Goal: Navigation & Orientation: Find specific page/section

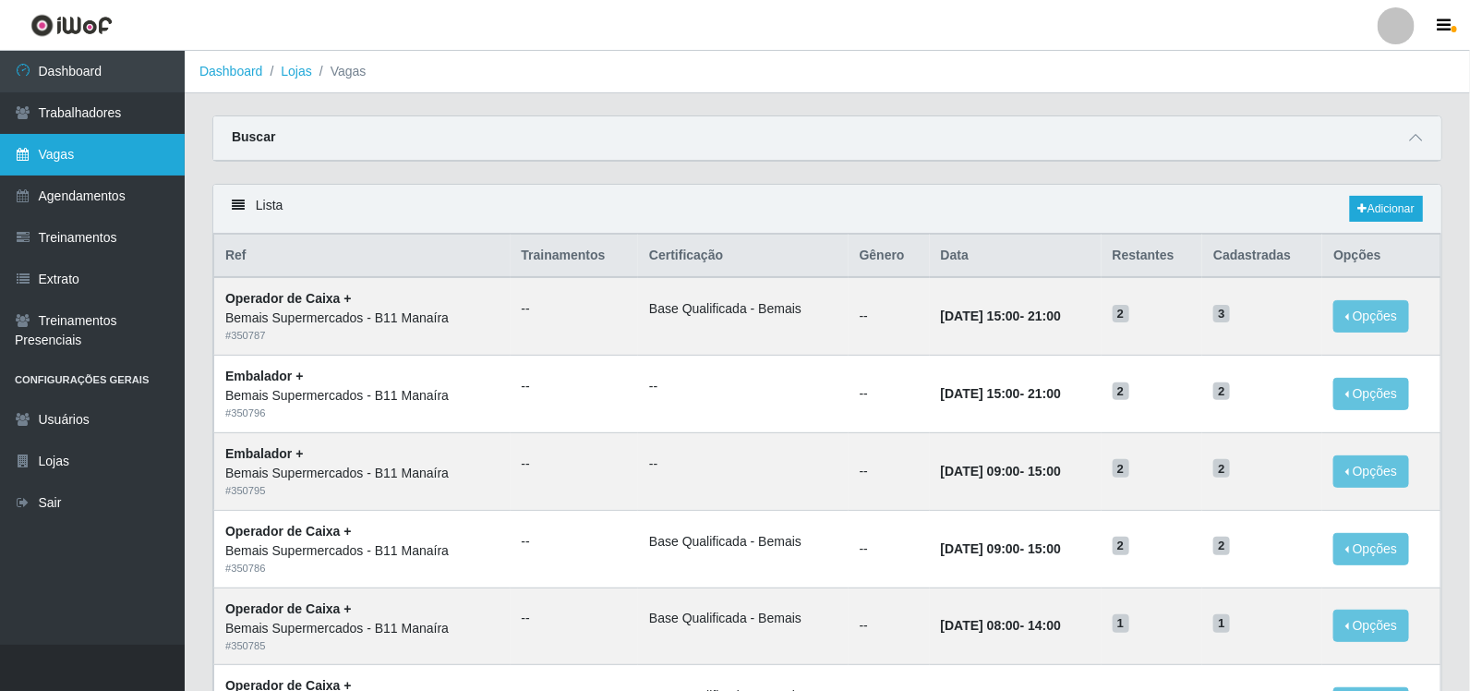
click at [43, 159] on link "Vagas" at bounding box center [92, 155] width 185 height 42
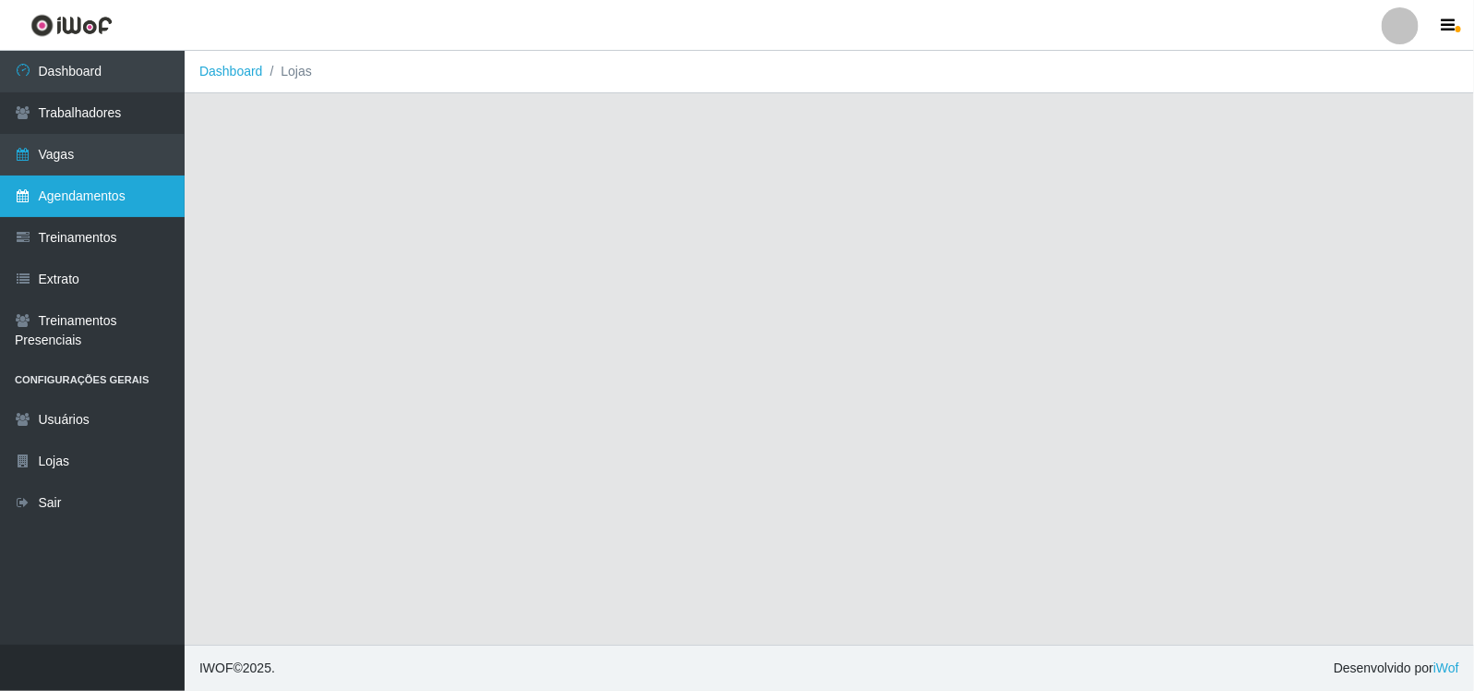
click at [84, 205] on link "Agendamentos" at bounding box center [92, 196] width 185 height 42
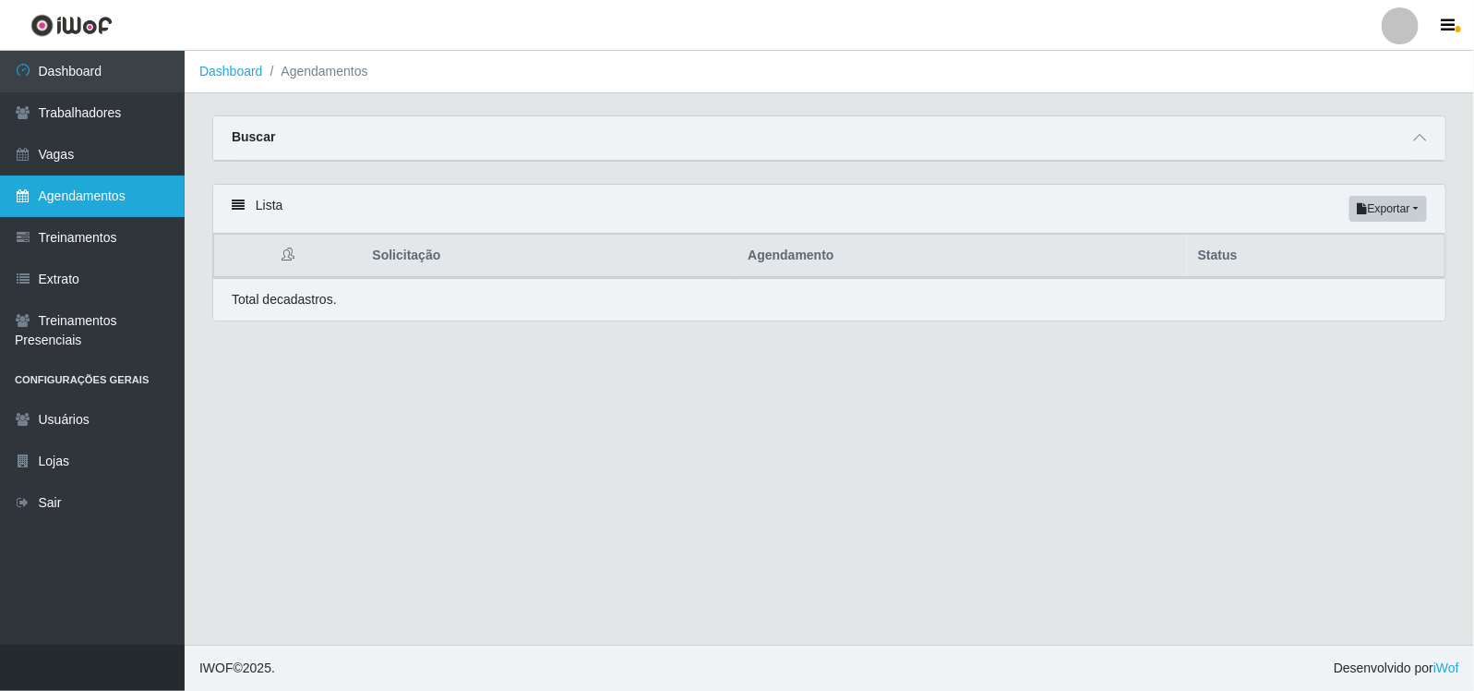
click at [111, 204] on link "Agendamentos" at bounding box center [92, 196] width 185 height 42
click at [374, 139] on div "Buscar" at bounding box center [829, 138] width 1233 height 44
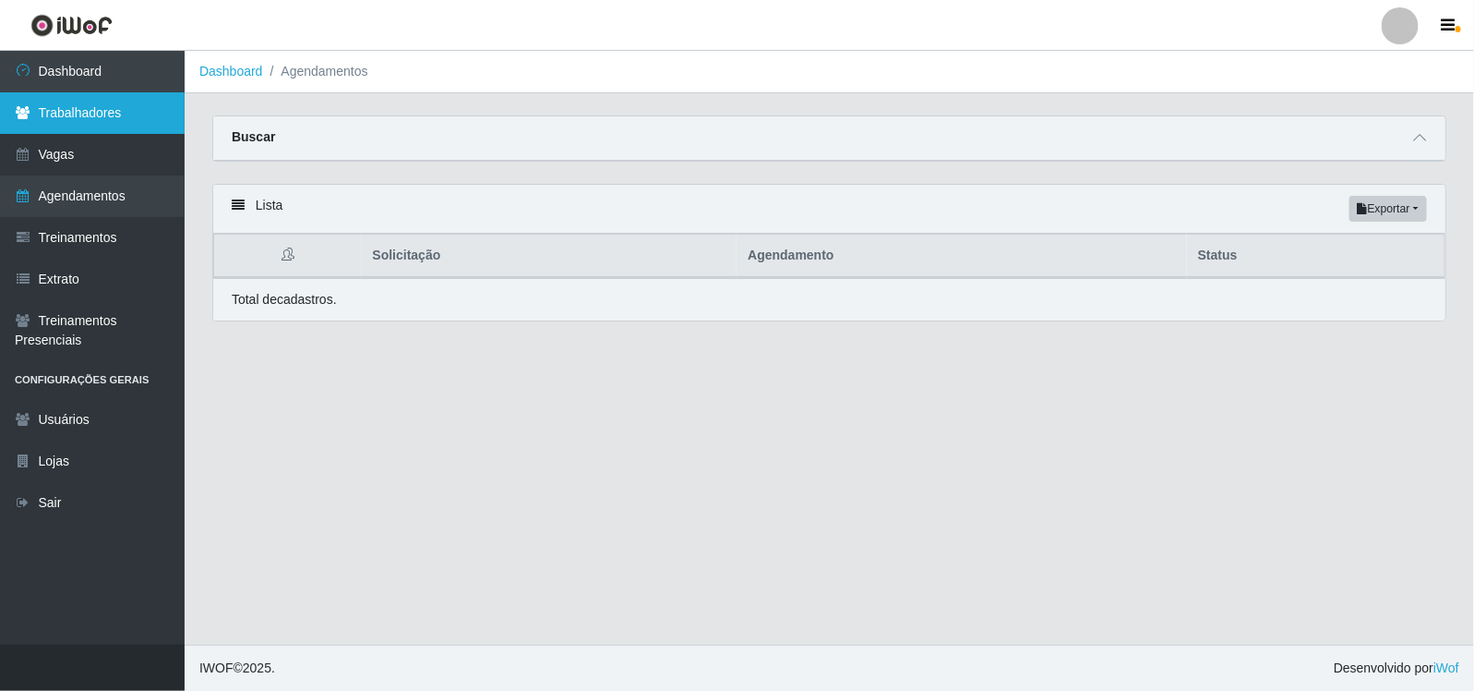
click at [114, 102] on link "Trabalhadores" at bounding box center [92, 113] width 185 height 42
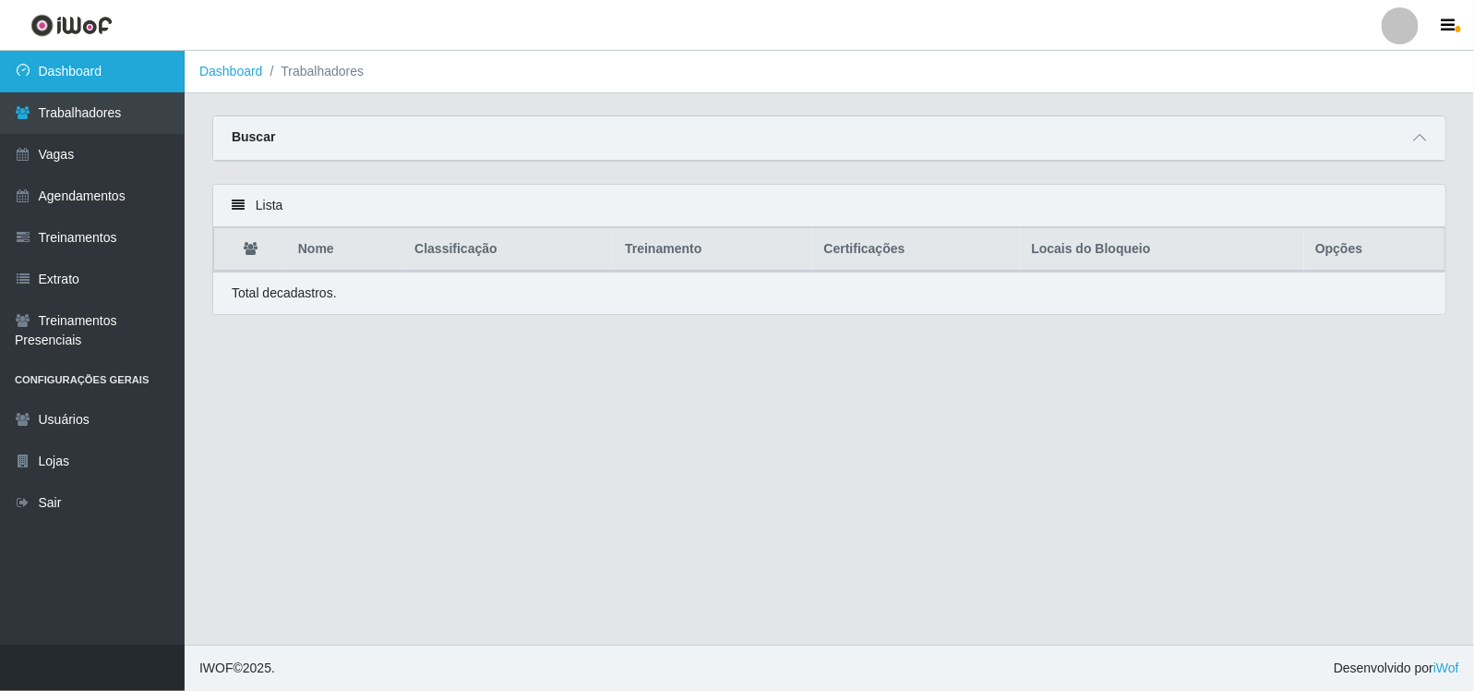
click at [132, 67] on link "Dashboard" at bounding box center [92, 72] width 185 height 42
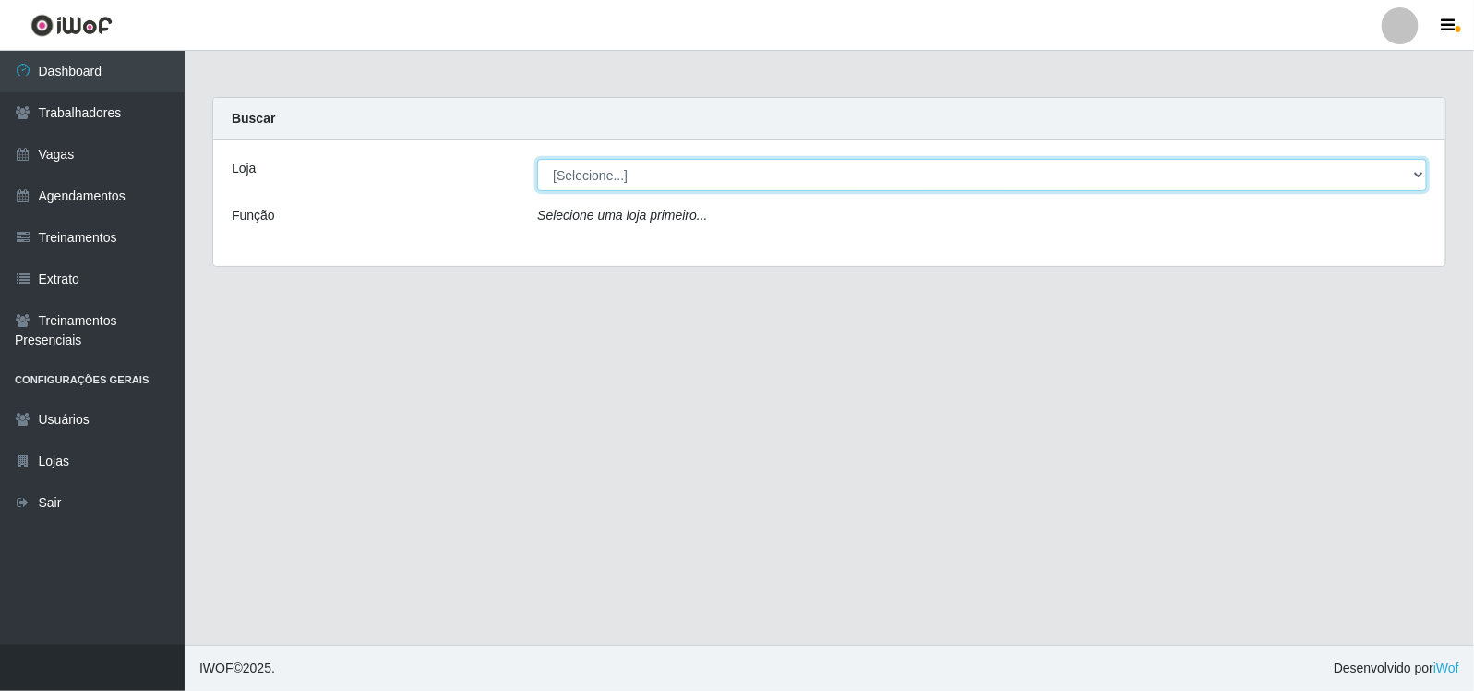
click at [979, 176] on select "[Selecione...] Bemais Supermercados - B11 Manaíra" at bounding box center [982, 175] width 890 height 32
select select "409"
click at [537, 159] on select "[Selecione...] Bemais Supermercados - B11 Manaíra" at bounding box center [982, 175] width 890 height 32
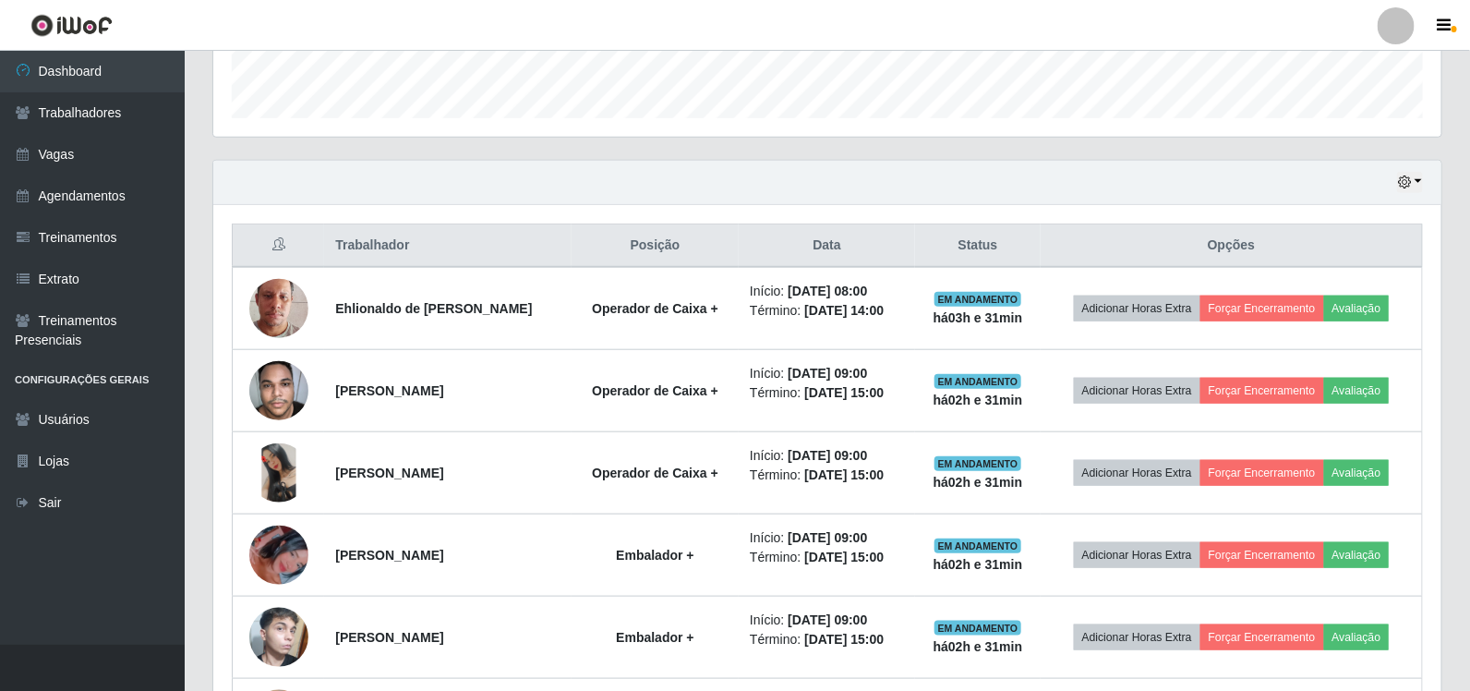
scroll to position [175, 0]
